Goal: Contribute content: Add original content to the website for others to see

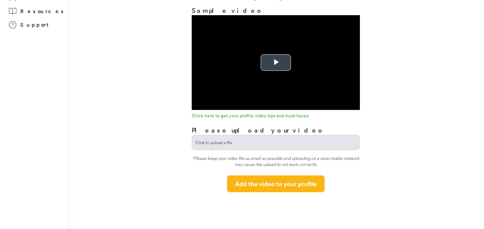
scroll to position [50, 0]
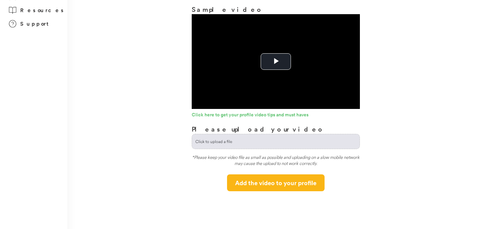
click at [250, 142] on input "file" at bounding box center [276, 141] width 168 height 14
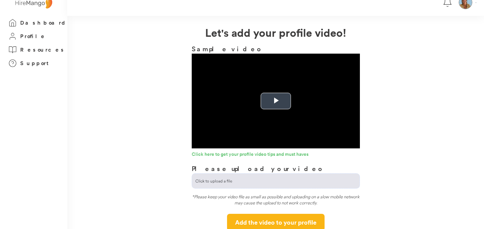
scroll to position [0, 0]
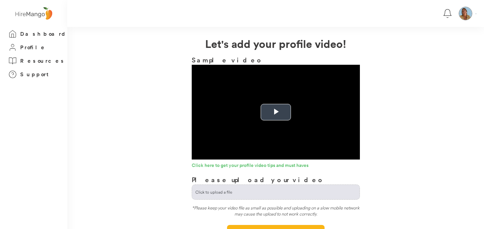
click at [276, 112] on span "Video Player" at bounding box center [276, 112] width 0 height 0
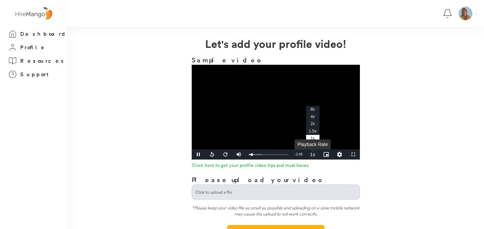
click at [315, 155] on button "Playback Rate" at bounding box center [312, 154] width 13 height 10
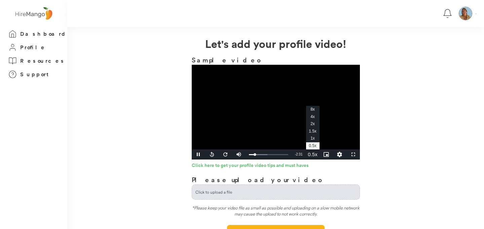
click at [315, 155] on button "Playback Rate" at bounding box center [312, 154] width 13 height 10
click at [238, 135] on video "Video Player" at bounding box center [276, 112] width 168 height 95
click at [201, 154] on span "Video Player" at bounding box center [198, 154] width 13 height 0
click at [314, 154] on button "Playback Rate" at bounding box center [312, 154] width 13 height 10
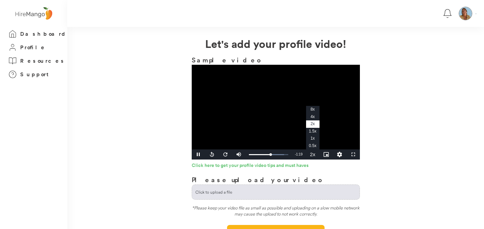
click at [312, 118] on span "4x" at bounding box center [313, 116] width 4 height 5
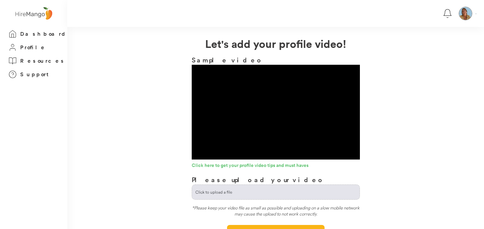
click at [283, 126] on video "Video Player" at bounding box center [276, 112] width 168 height 95
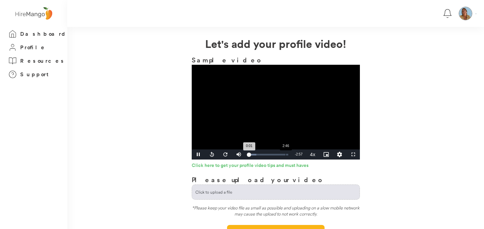
click at [286, 155] on div "2:46" at bounding box center [286, 154] width 0 height 2
click at [285, 155] on div "2:46" at bounding box center [267, 154] width 37 height 2
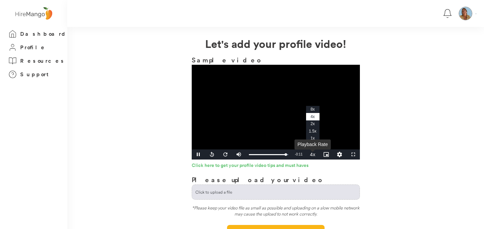
click at [316, 156] on button "Playback Rate" at bounding box center [312, 154] width 13 height 10
click at [314, 147] on span "0.5x" at bounding box center [313, 145] width 8 height 5
click at [314, 156] on button "Playback Rate" at bounding box center [312, 154] width 13 height 10
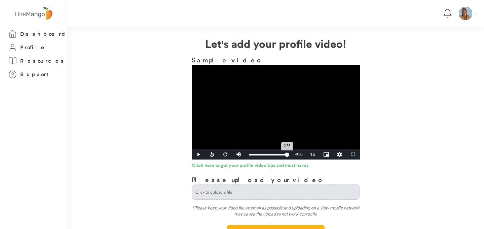
click at [287, 155] on div "2:53" at bounding box center [268, 154] width 38 height 2
click at [286, 155] on div "2:49" at bounding box center [267, 154] width 37 height 2
click at [285, 155] on div "2:49" at bounding box center [267, 154] width 37 height 2
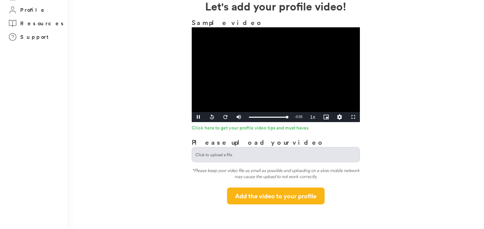
scroll to position [40, 0]
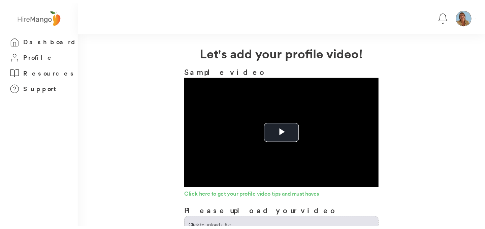
scroll to position [40, 0]
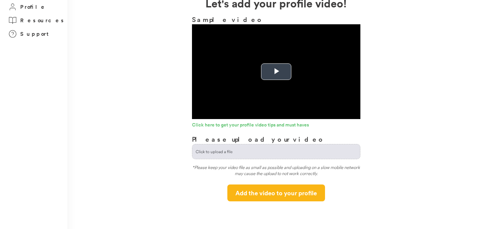
click at [276, 72] on span "Video Player" at bounding box center [276, 72] width 0 height 0
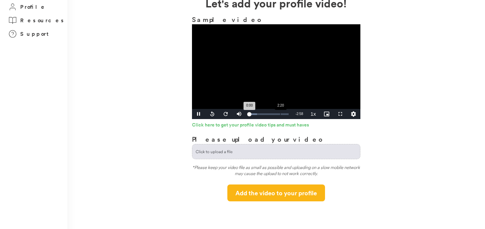
click at [281, 115] on div "Loaded : 19.58% 2:20 0:00" at bounding box center [269, 114] width 46 height 10
click at [409, 104] on div "**********" at bounding box center [275, 98] width 417 height 206
click at [380, 112] on div "**********" at bounding box center [275, 98] width 417 height 206
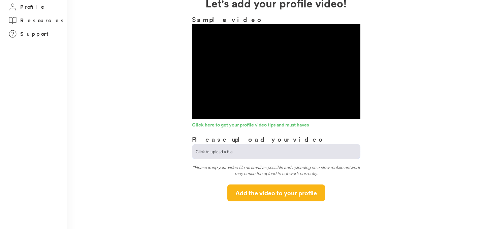
click at [265, 154] on input "file" at bounding box center [276, 151] width 168 height 14
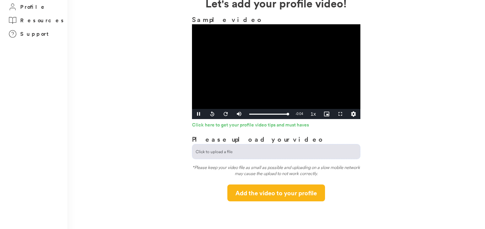
click at [243, 73] on video "Video Player" at bounding box center [276, 71] width 168 height 95
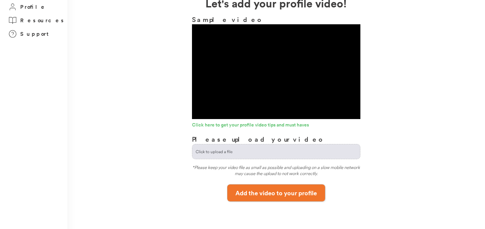
click at [270, 193] on button "Add the video to your profile" at bounding box center [276, 192] width 98 height 17
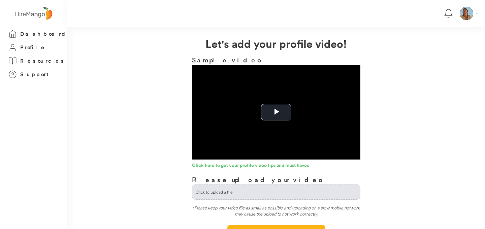
click at [234, 192] on input "file" at bounding box center [276, 191] width 168 height 14
click at [246, 192] on input "file" at bounding box center [276, 191] width 168 height 14
type input "**********"
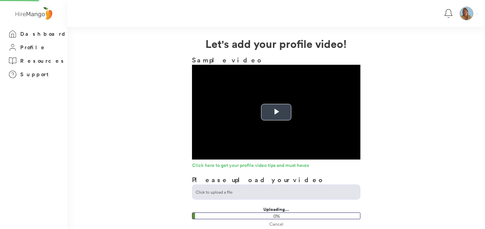
scroll to position [54, 0]
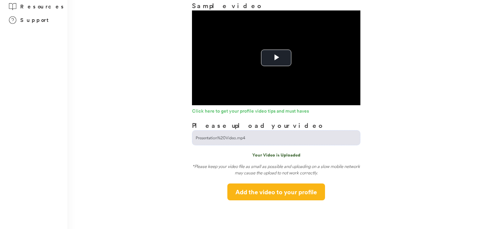
click at [221, 138] on input "file" at bounding box center [276, 137] width 168 height 14
type input "**********"
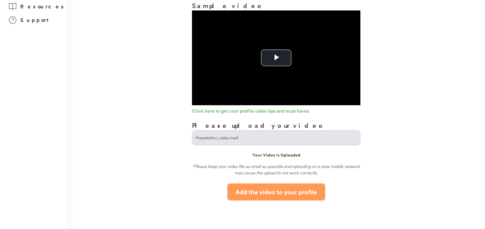
click at [291, 193] on button "Add the video to your profile" at bounding box center [276, 191] width 98 height 17
